Goal: Information Seeking & Learning: Learn about a topic

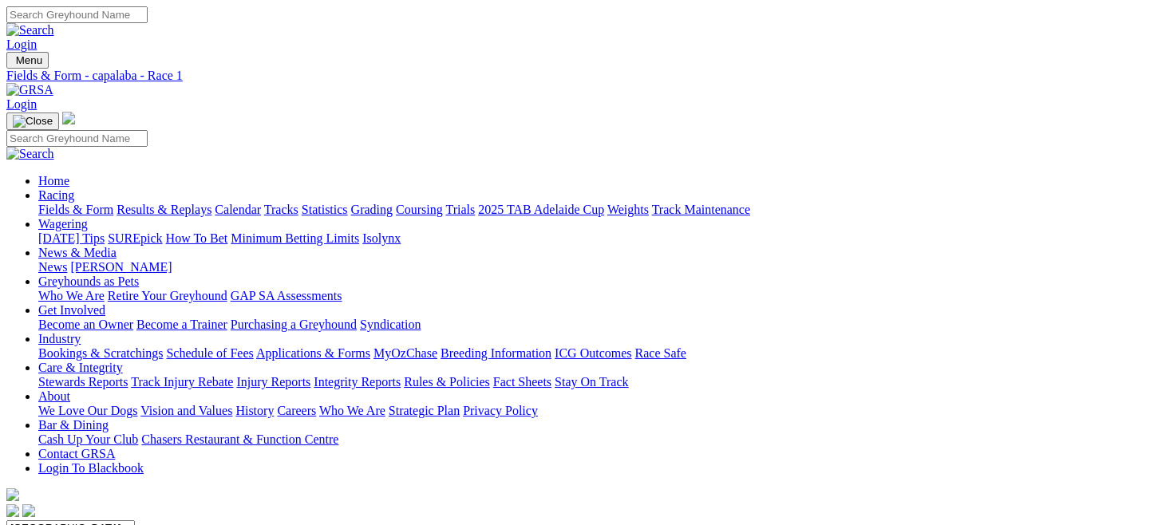
click at [59, 203] on link "Fields & Form" at bounding box center [75, 210] width 75 height 14
click at [72, 203] on link "Fields & Form" at bounding box center [75, 210] width 75 height 14
click at [135, 521] on select "[GEOGRAPHIC_DATA] [GEOGRAPHIC_DATA] [GEOGRAPHIC_DATA] [GEOGRAPHIC_DATA] [GEOGRA…" at bounding box center [70, 528] width 129 height 15
select select "QLD"
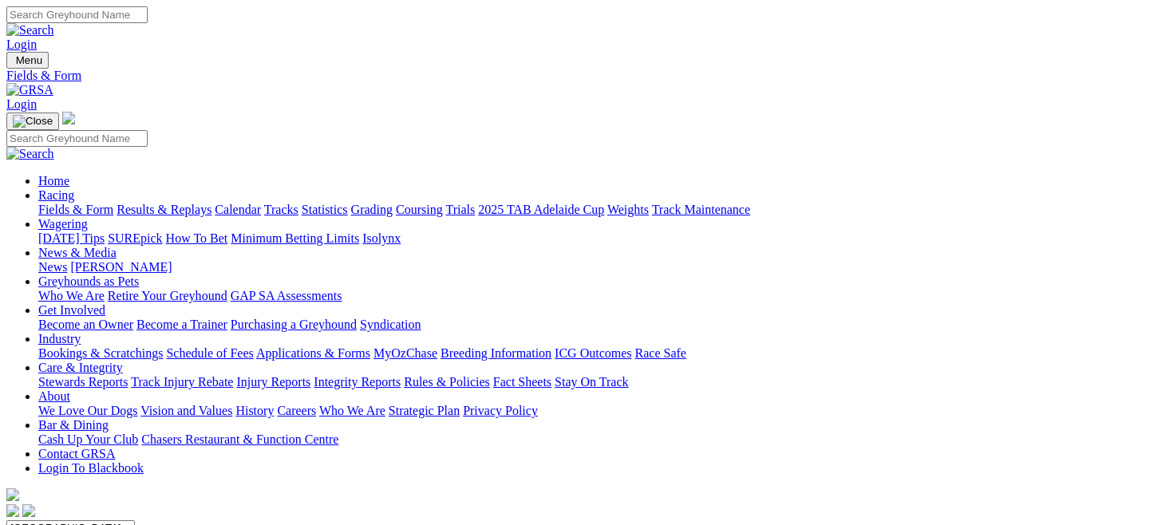
click at [75, 521] on select "[GEOGRAPHIC_DATA] [GEOGRAPHIC_DATA] [GEOGRAPHIC_DATA] [GEOGRAPHIC_DATA] [GEOGRA…" at bounding box center [70, 528] width 129 height 15
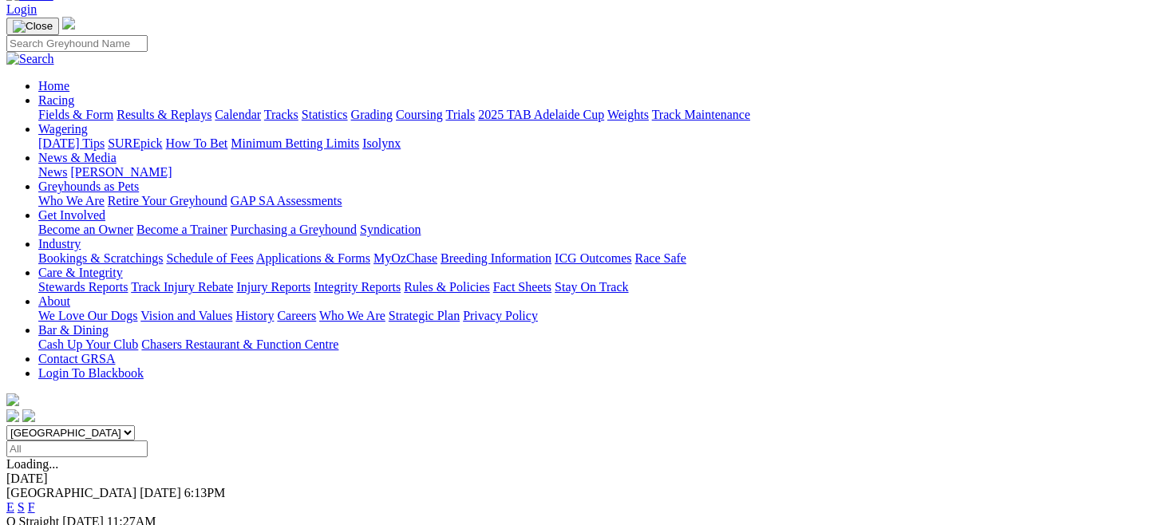
scroll to position [96, 0]
click at [14, 500] on link "E" at bounding box center [10, 507] width 8 height 14
